Goal: Task Accomplishment & Management: Use online tool/utility

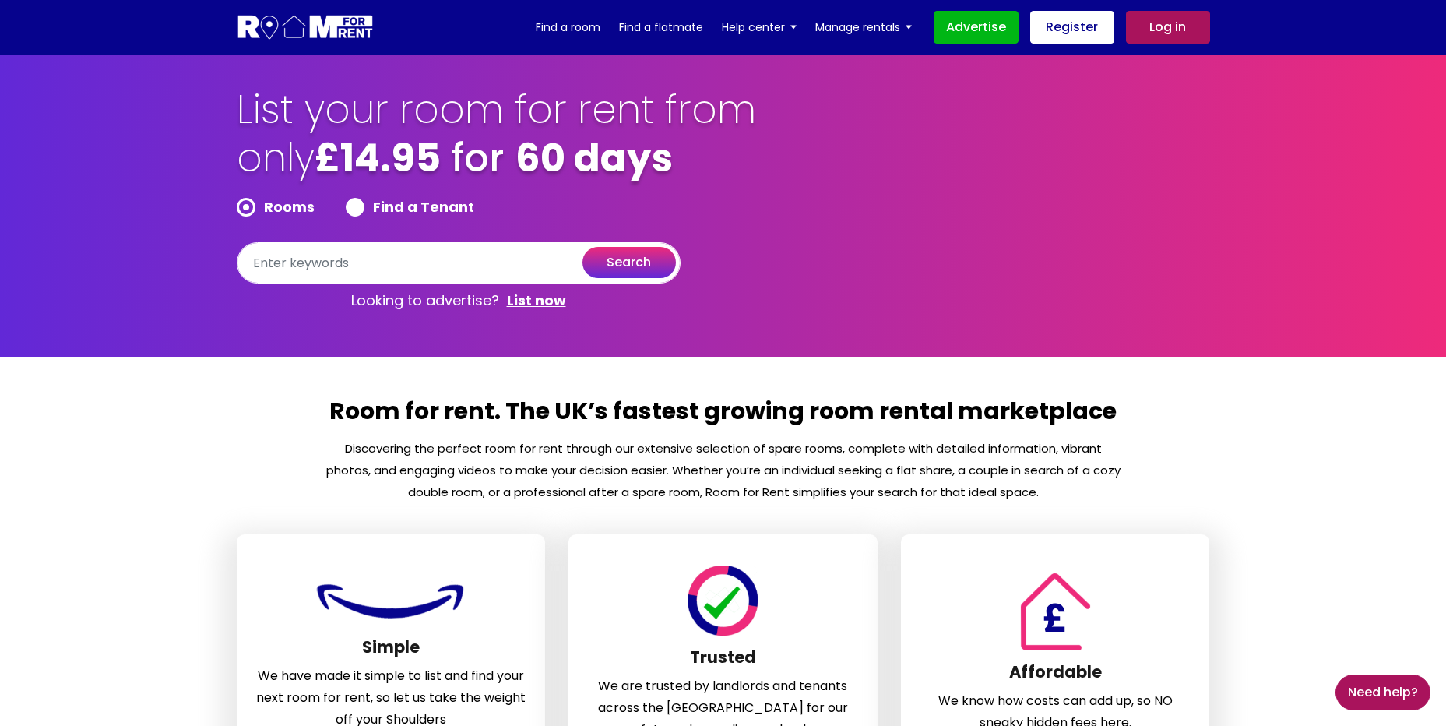
click at [577, 25] on link "Find a room" at bounding box center [568, 27] width 65 height 23
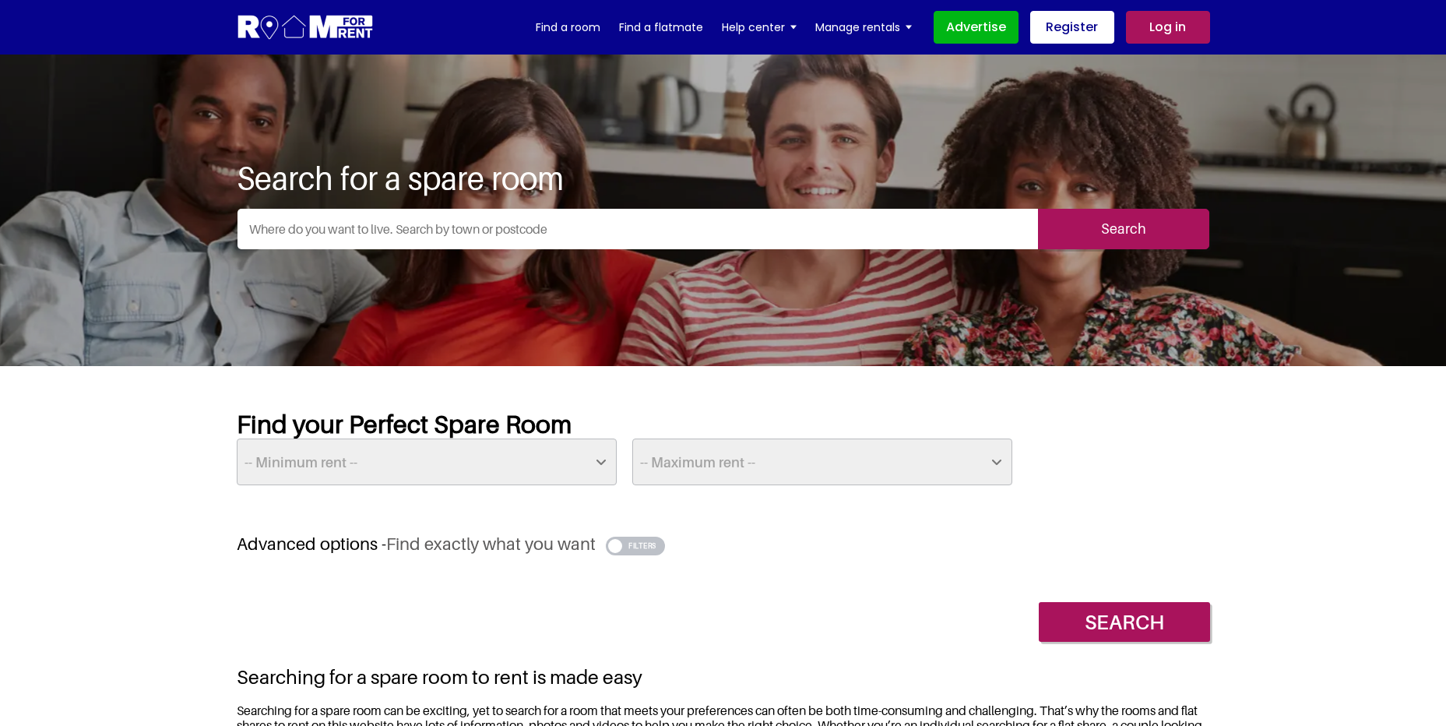
click at [313, 231] on input "text" at bounding box center [638, 229] width 801 height 40
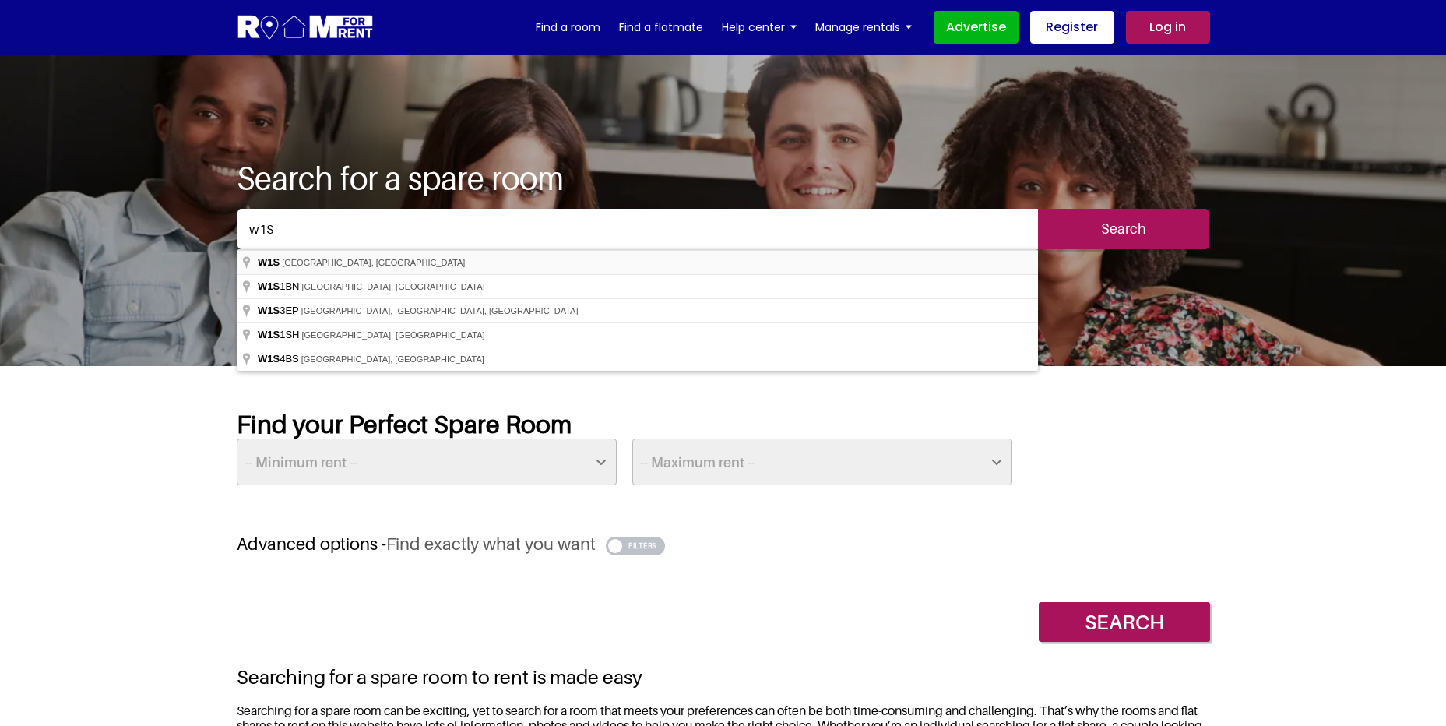
type input "London W1S, UK"
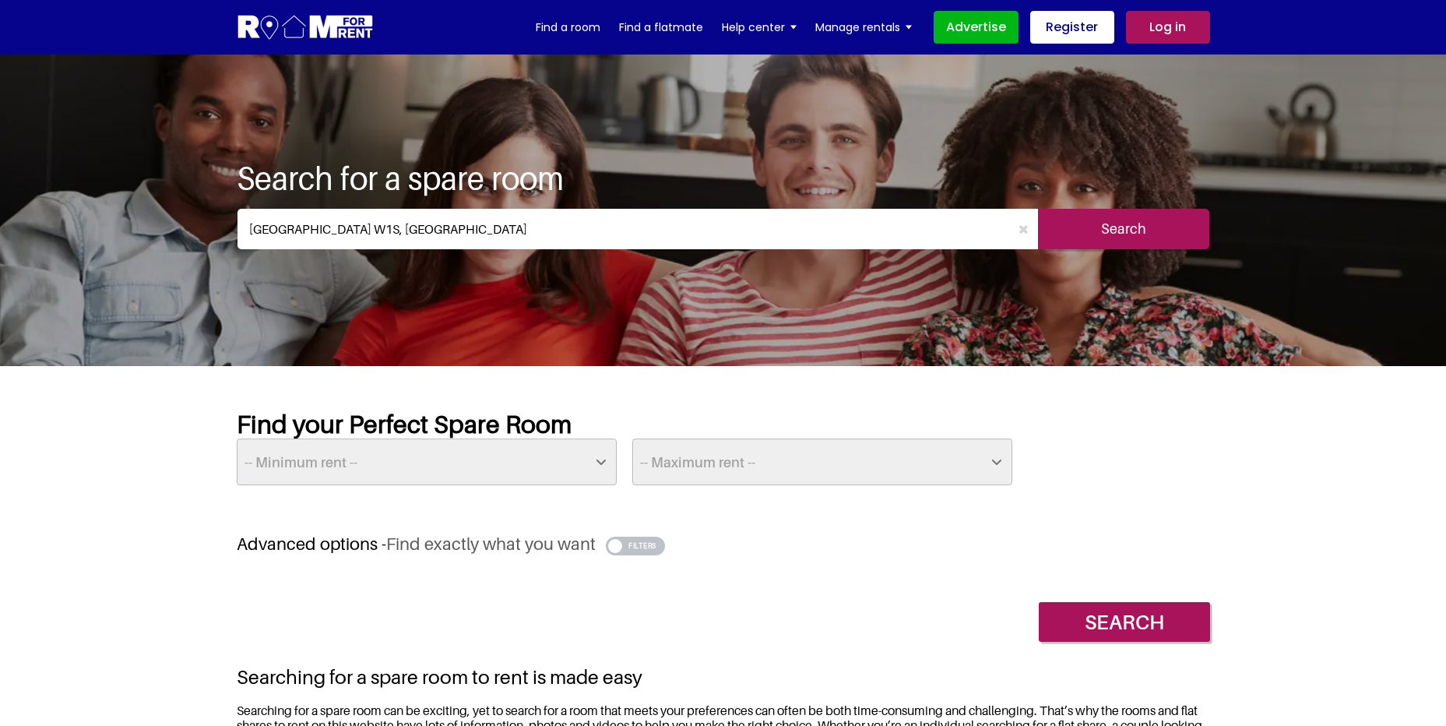
scroll to position [78, 0]
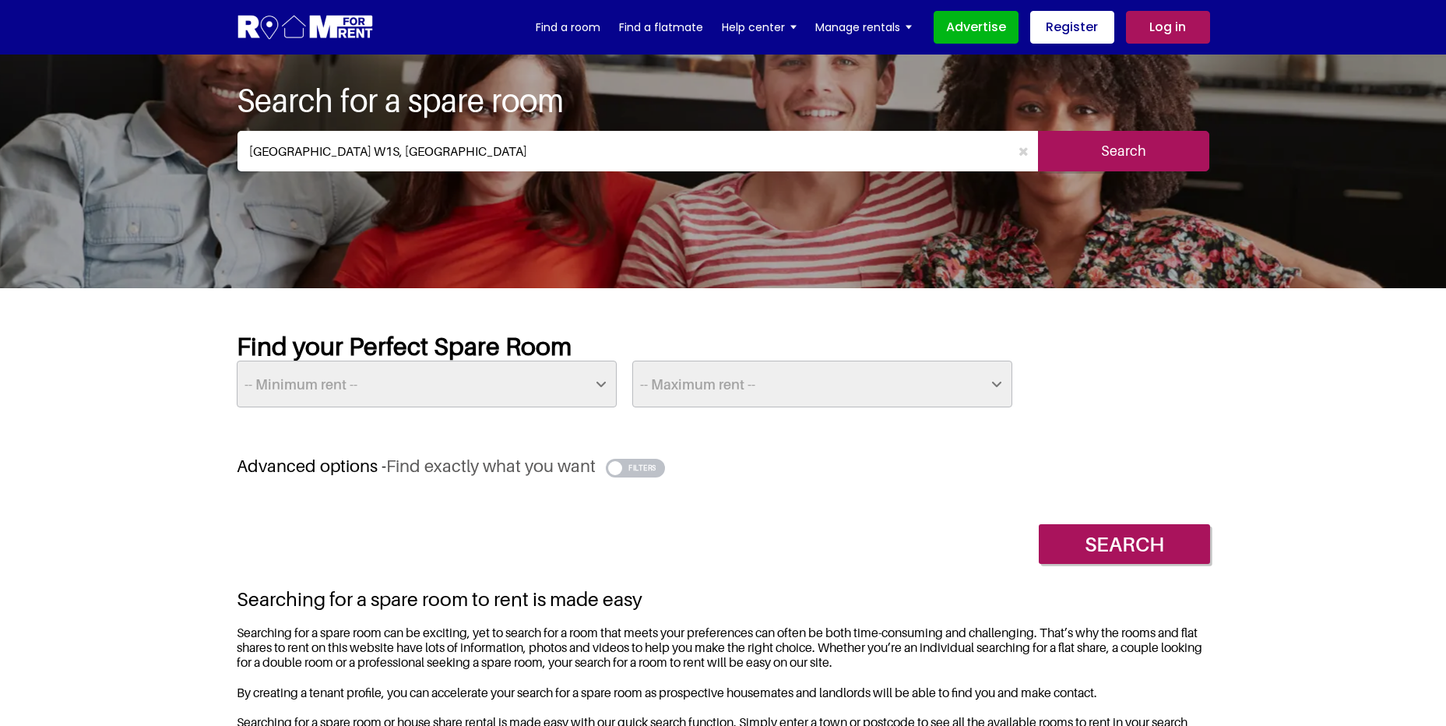
click at [635, 467] on button "button" at bounding box center [636, 468] width 60 height 19
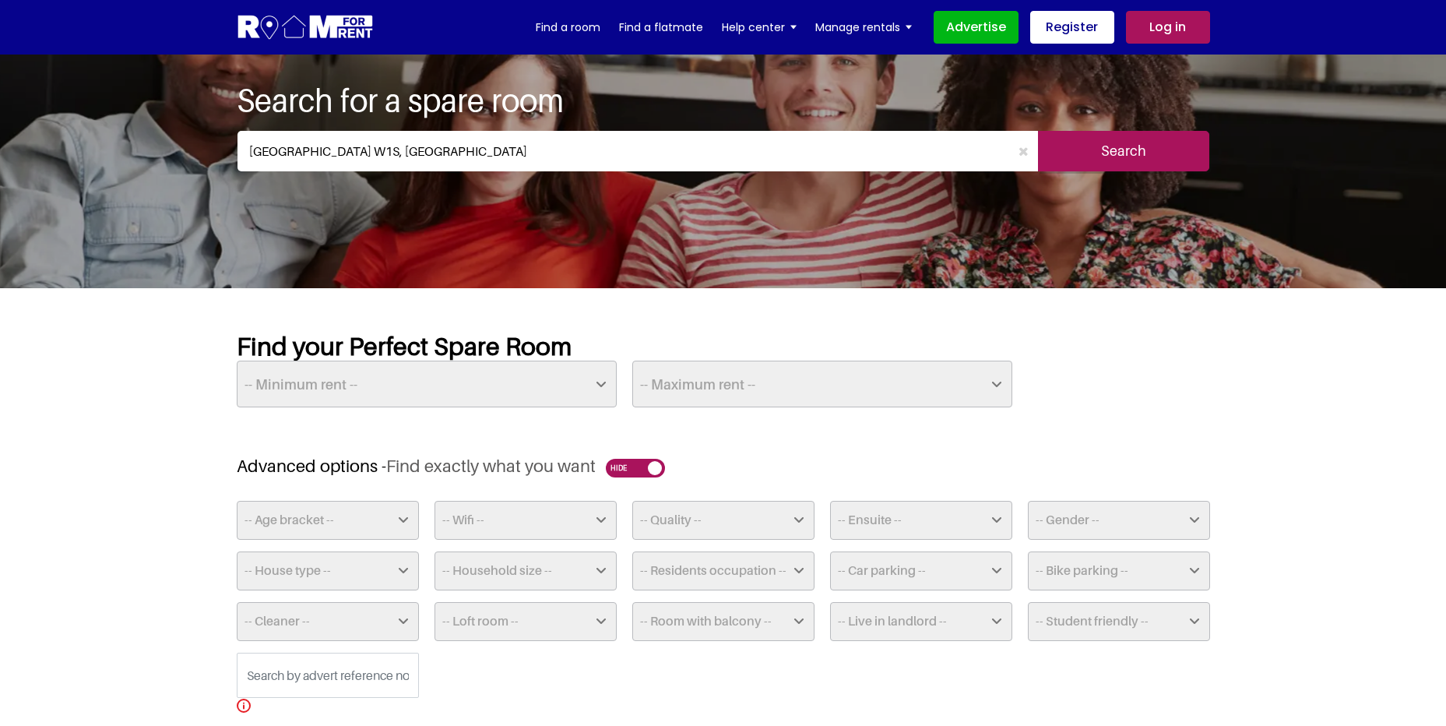
drag, startPoint x: 635, startPoint y: 467, endPoint x: 819, endPoint y: 461, distance: 184.7
click at [819, 461] on h3 "Advanced options - Find exactly what you want" at bounding box center [724, 466] width 974 height 21
click at [992, 514] on select "-- Ensuite -- Yes No" at bounding box center [921, 520] width 182 height 39
select select "Yes"
click at [830, 501] on select "-- Ensuite -- Yes No" at bounding box center [921, 520] width 182 height 39
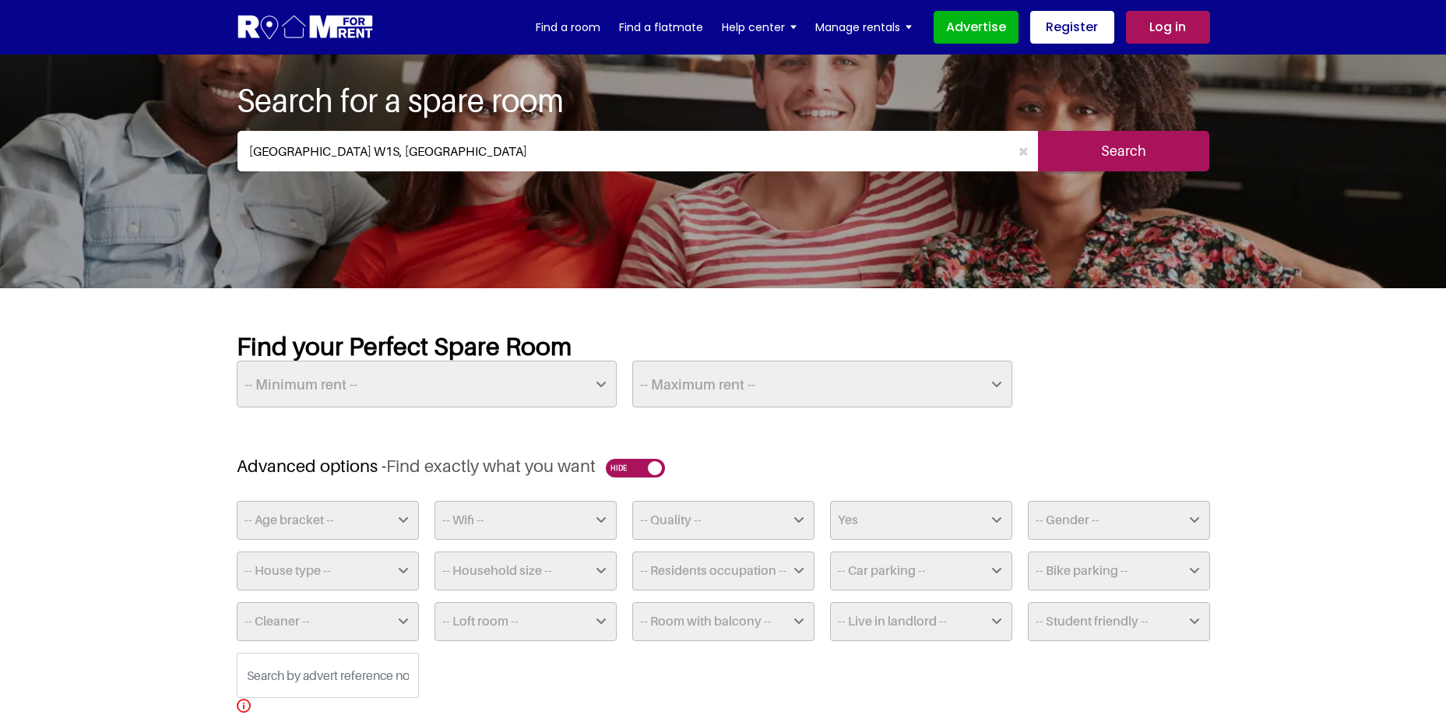
click at [778, 463] on h3 "Advanced options - Find exactly what you want" at bounding box center [724, 466] width 974 height 21
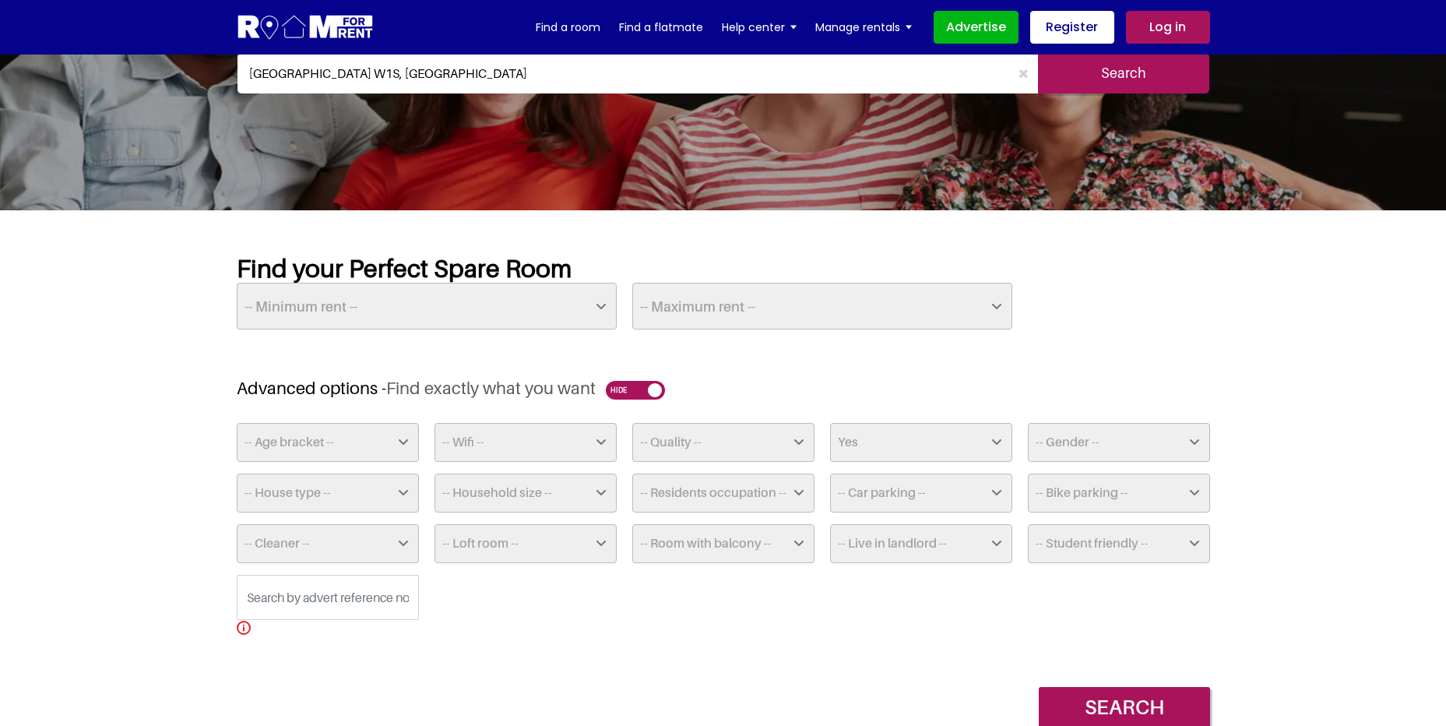
scroll to position [234, 0]
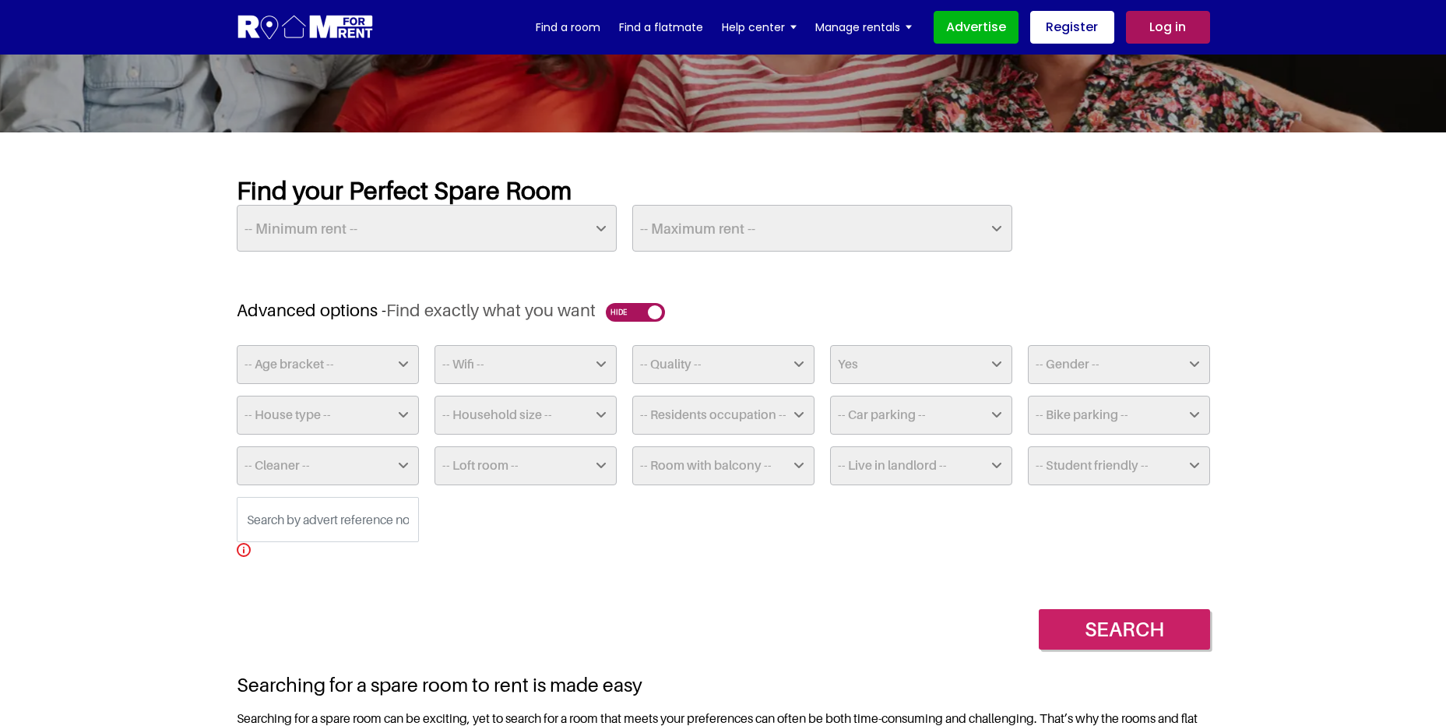
click at [1125, 631] on input "Search" at bounding box center [1124, 629] width 171 height 40
